Goal: Find contact information: Find contact information

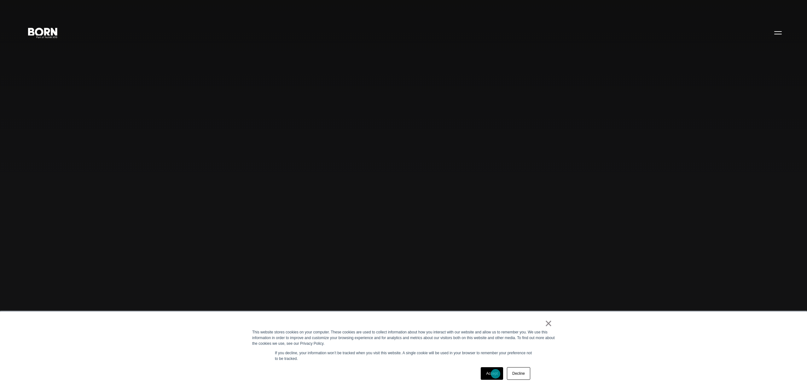
click at [495, 373] on link "Accept" at bounding box center [492, 373] width 22 height 13
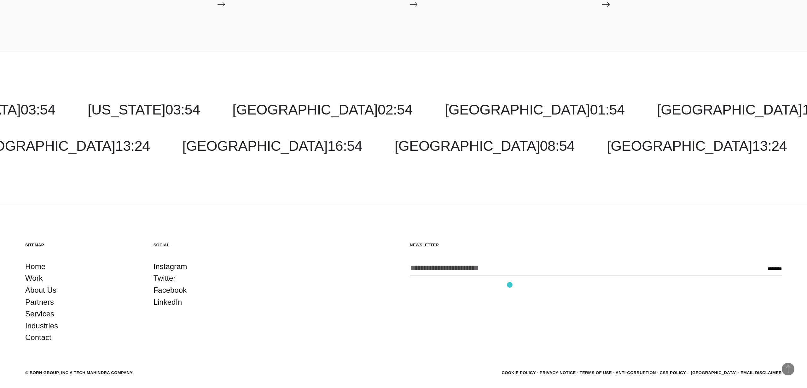
scroll to position [2495, 0]
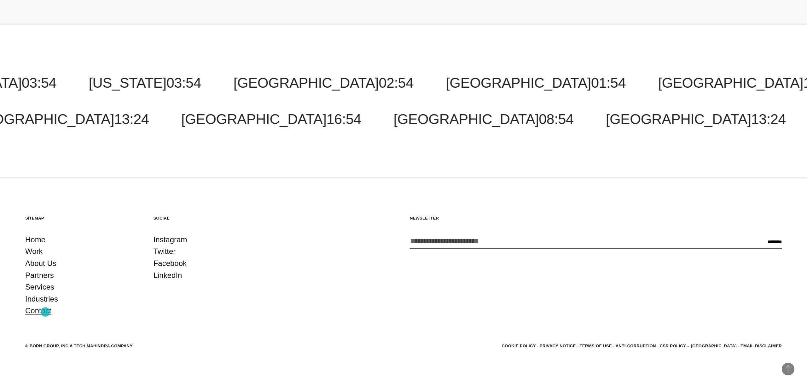
click at [45, 312] on link "Contact" at bounding box center [38, 310] width 26 height 12
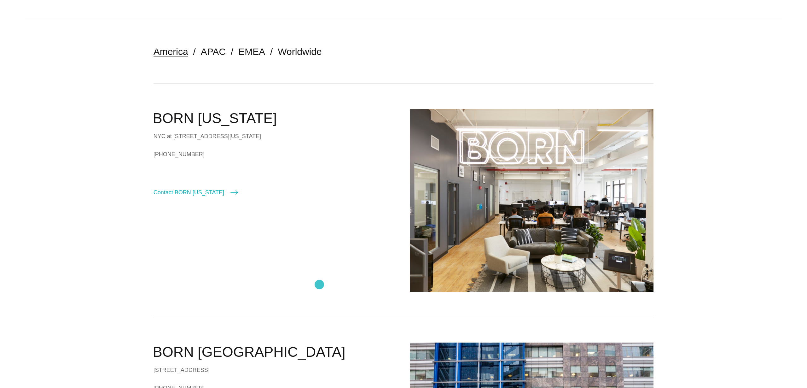
scroll to position [136, 0]
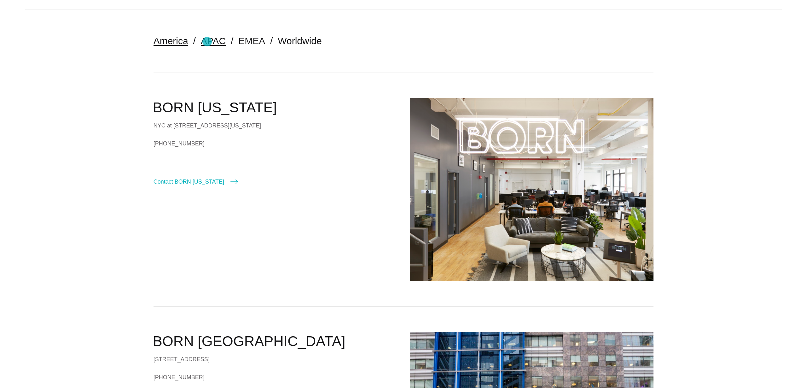
click at [208, 40] on link "APAC" at bounding box center [213, 41] width 25 height 10
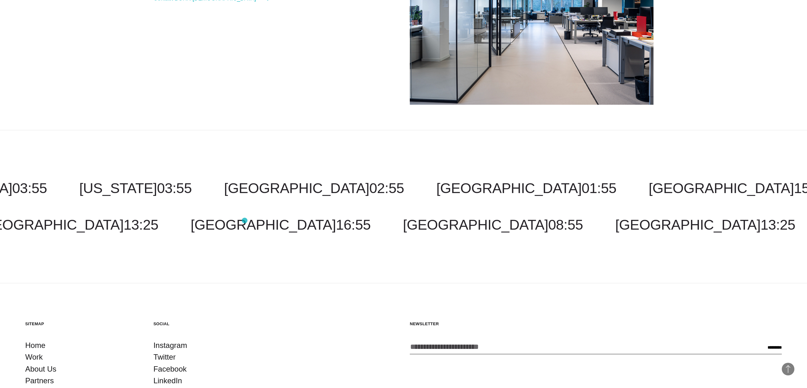
scroll to position [1561, 0]
